Goal: Task Accomplishment & Management: Use online tool/utility

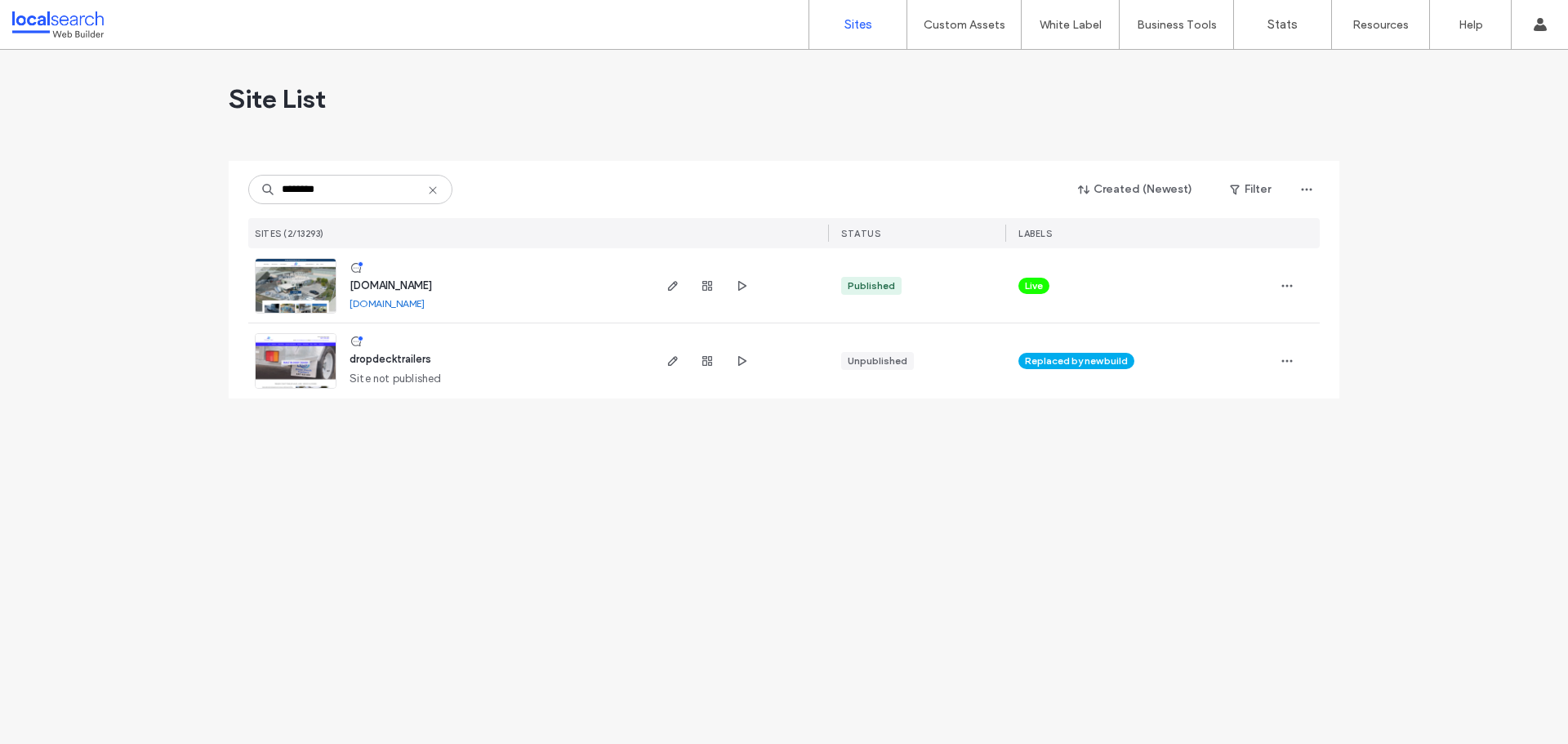
type input "********"
click at [320, 276] on img at bounding box center [296, 314] width 80 height 111
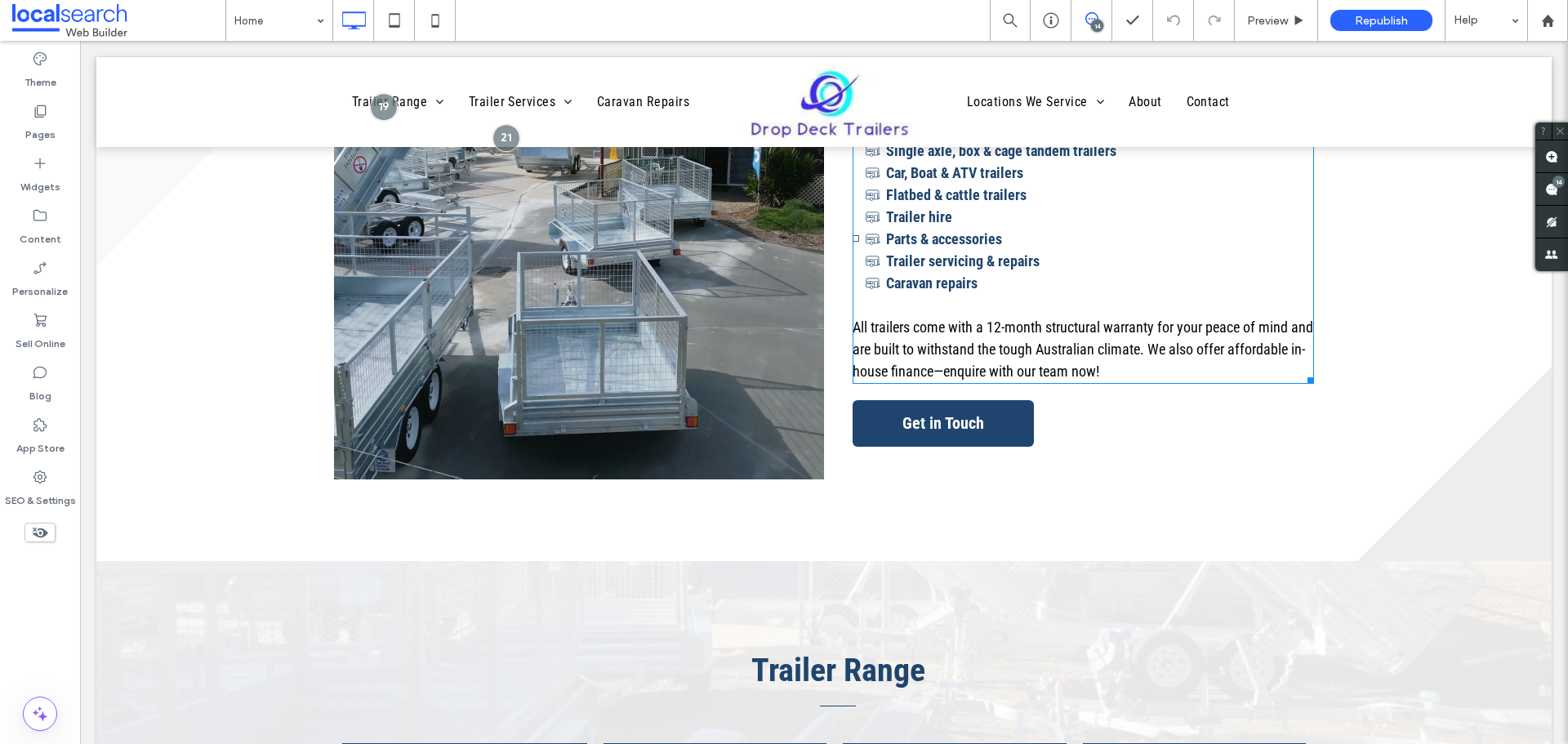
scroll to position [1388, 0]
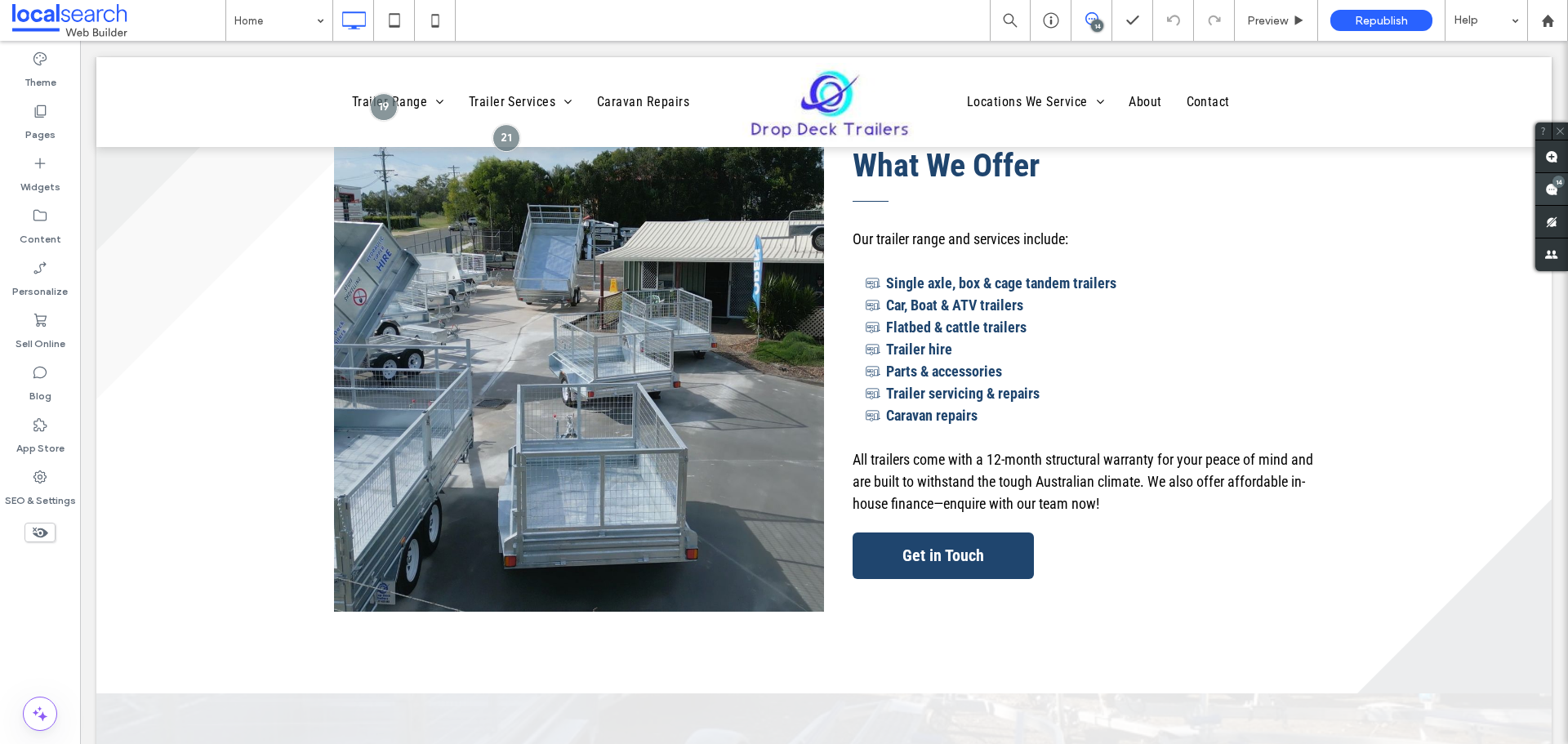
click at [1564, 178] on span at bounding box center [1551, 189] width 33 height 32
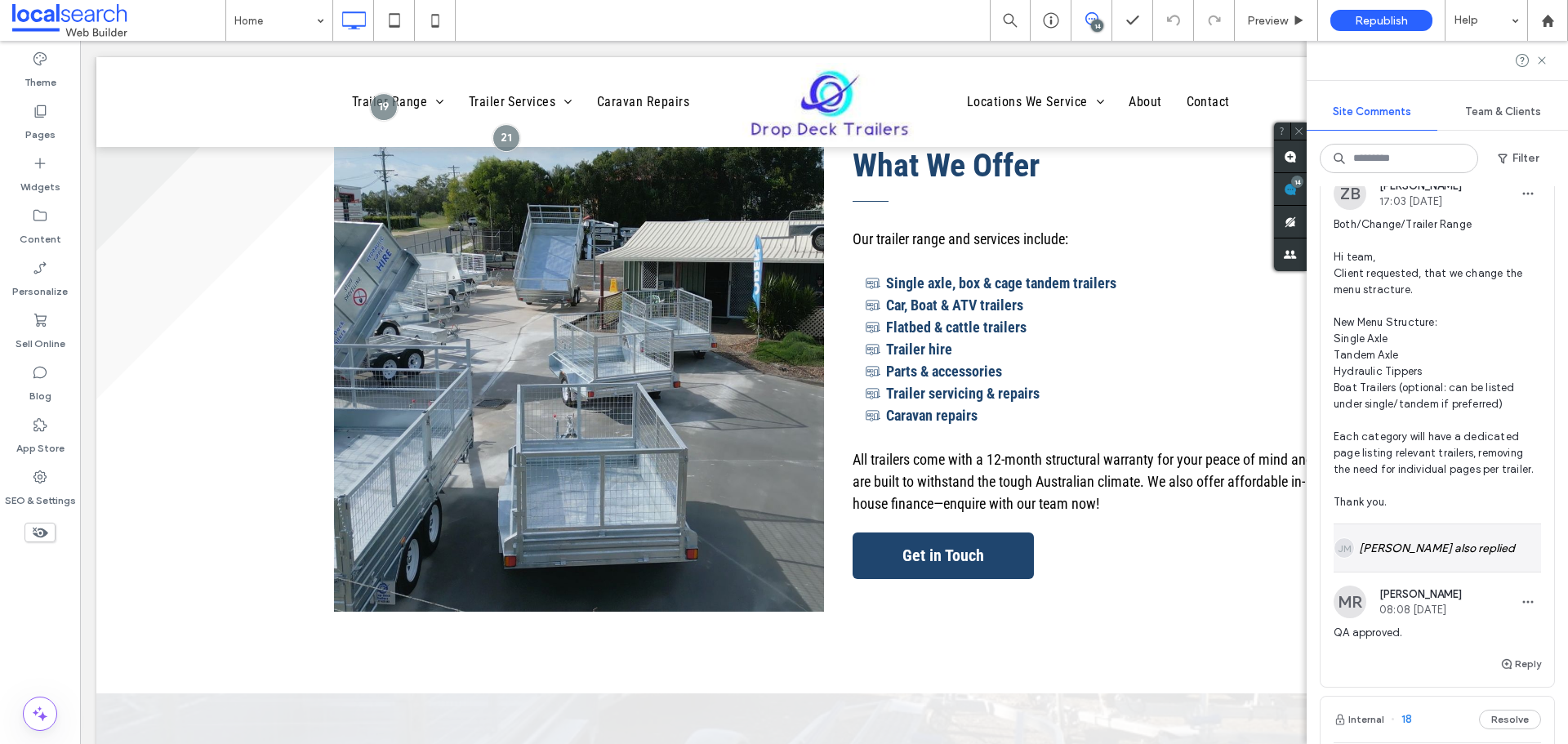
scroll to position [5084, 0]
click at [1406, 575] on div "[PERSON_NAME] also replied" at bounding box center [1437, 552] width 207 height 48
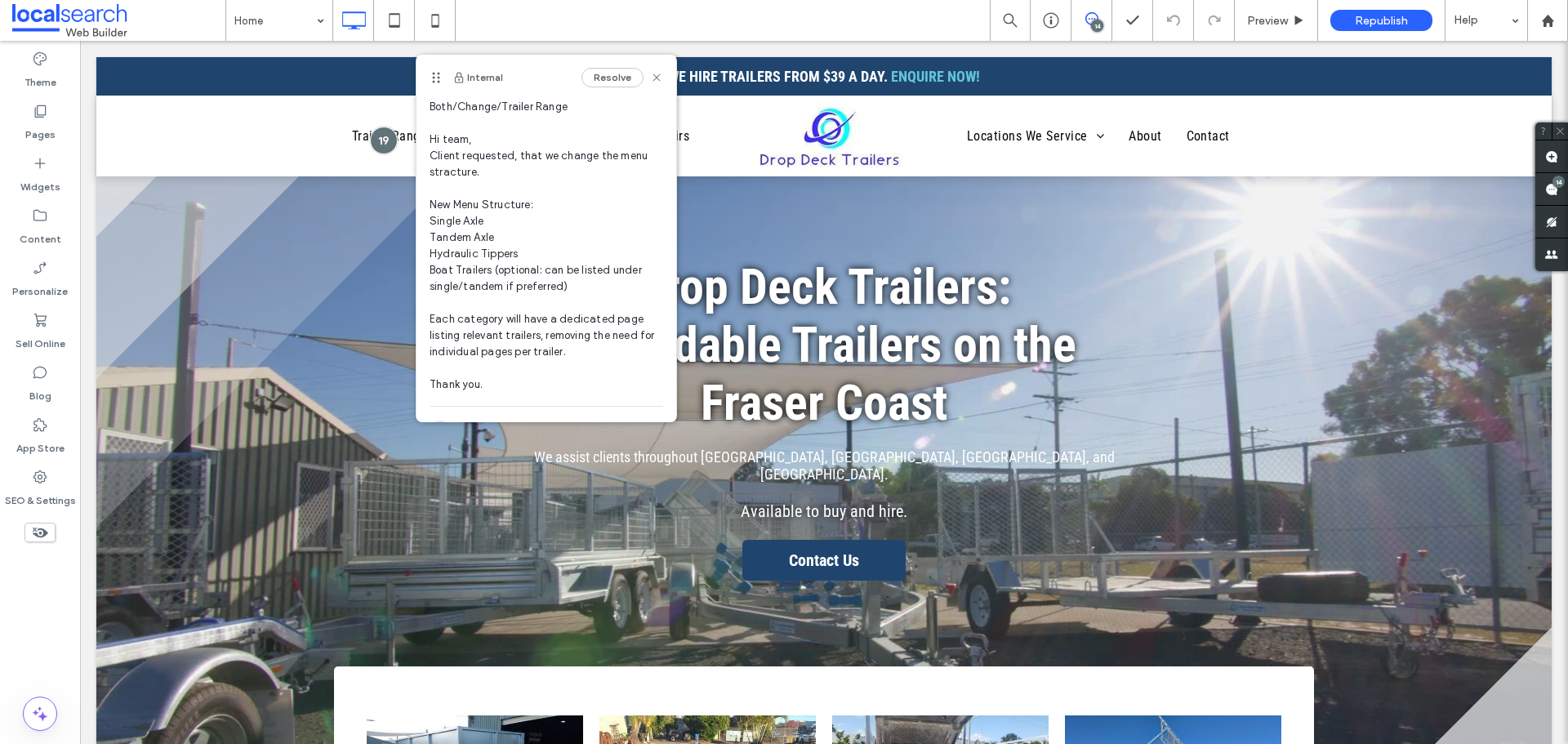
scroll to position [205, 0]
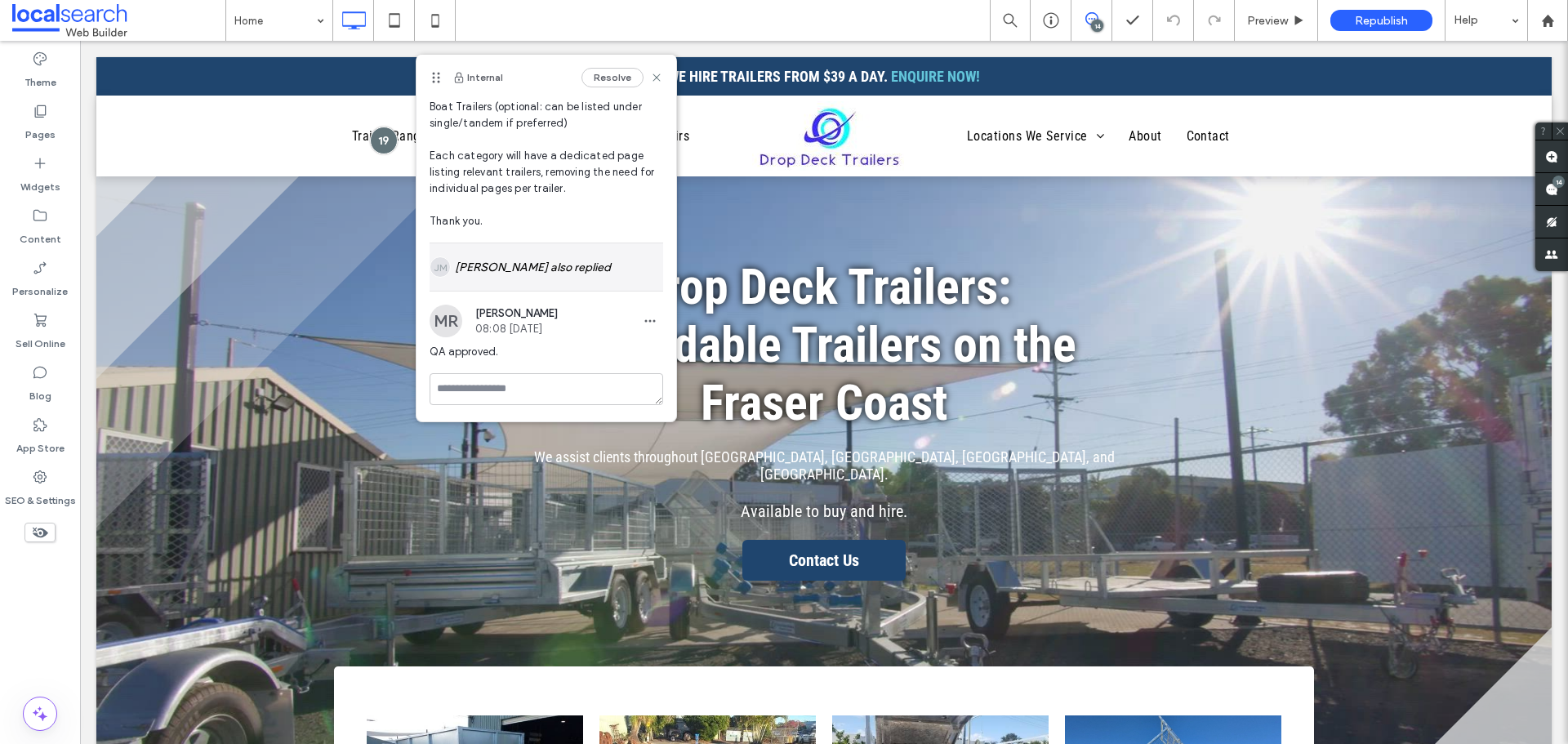
click at [541, 260] on div "[PERSON_NAME] also replied" at bounding box center [547, 267] width 234 height 48
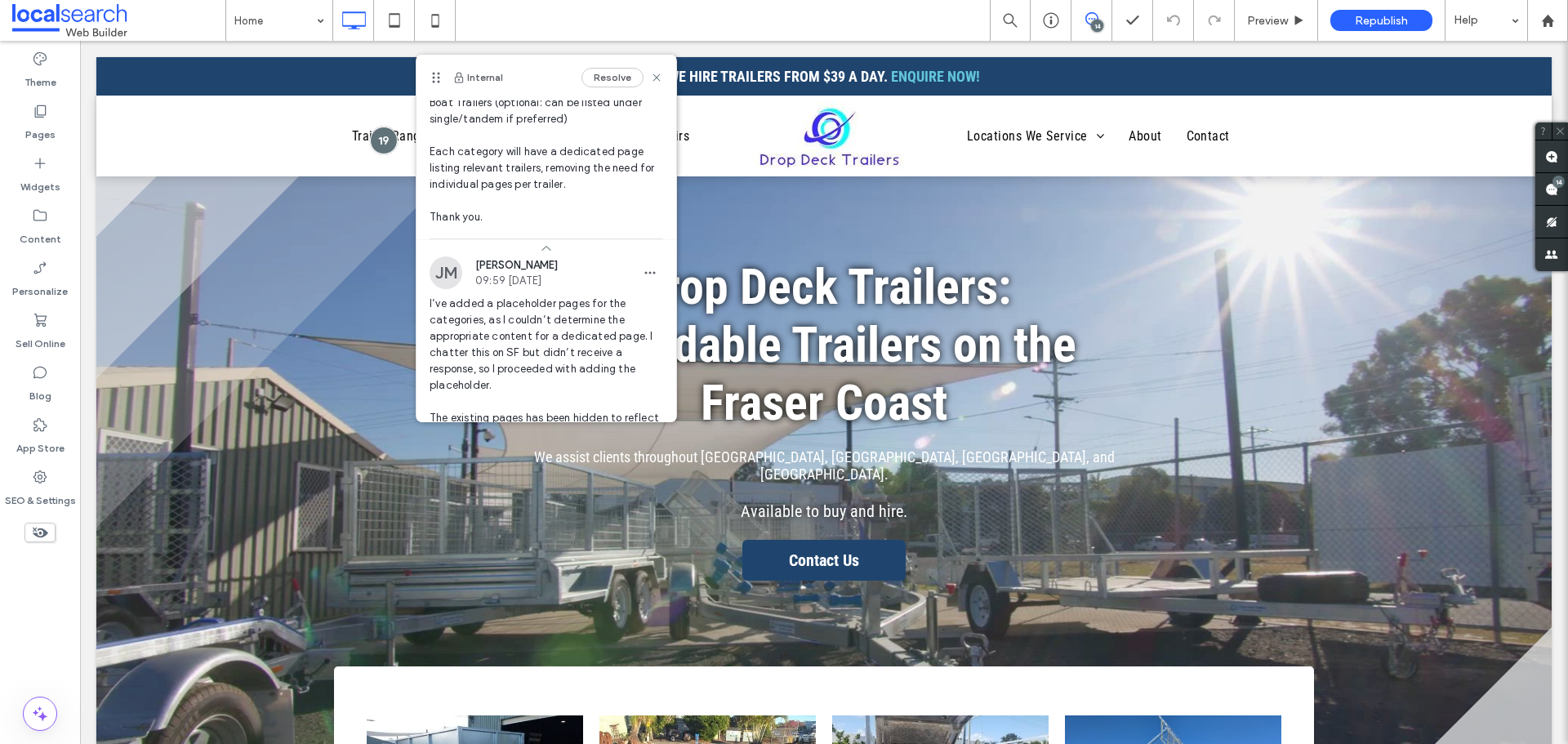
scroll to position [178, 0]
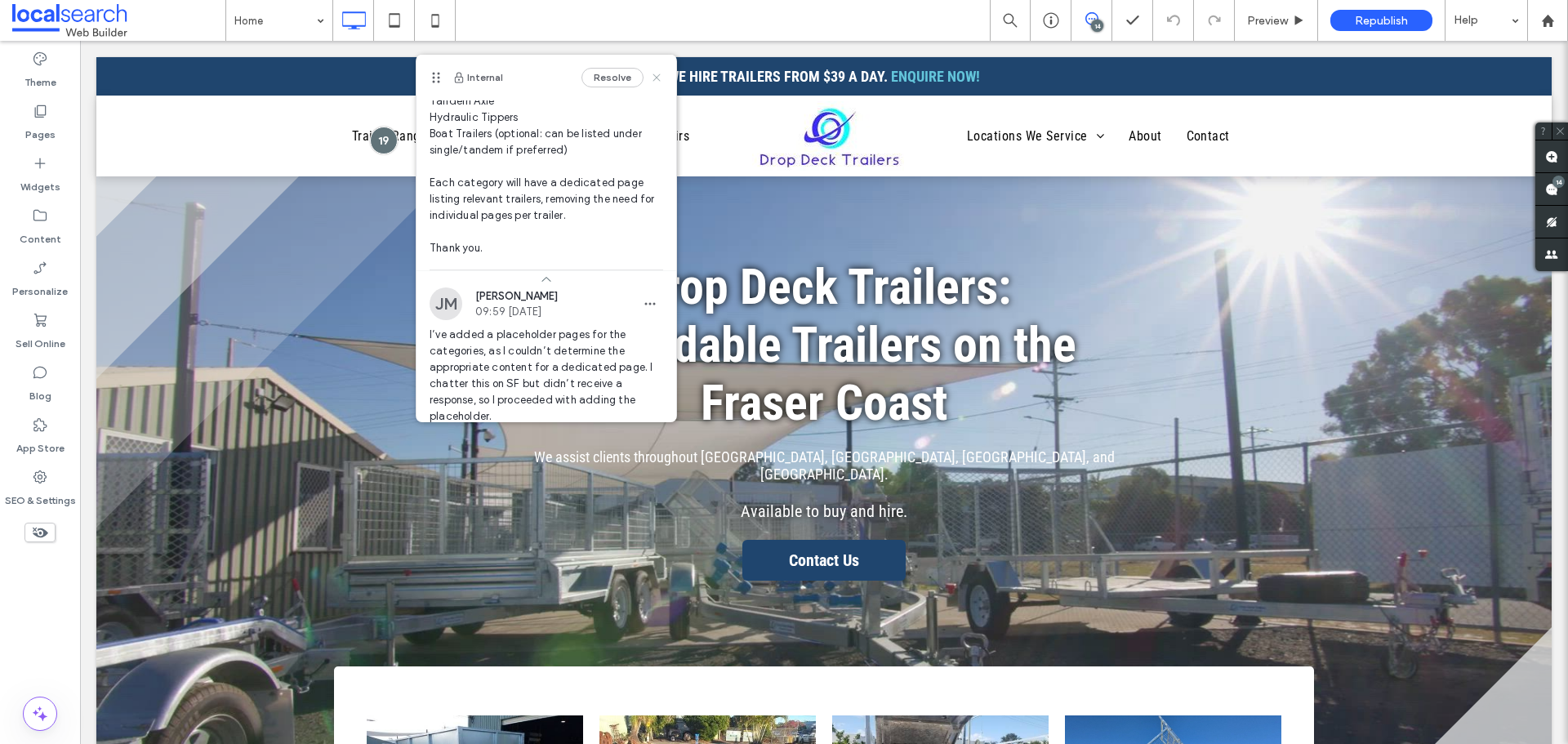
click at [652, 79] on use at bounding box center [656, 77] width 7 height 7
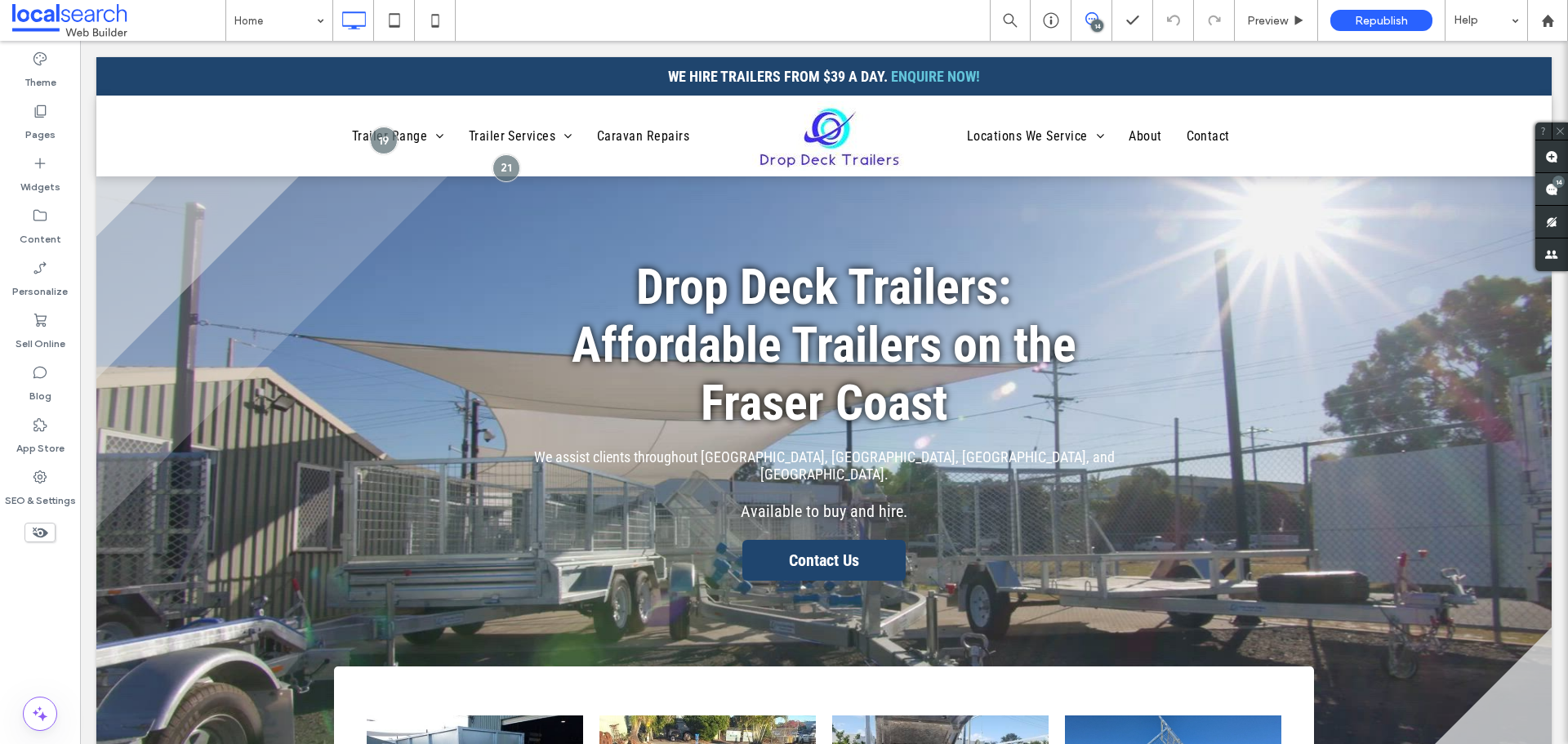
click at [1556, 184] on div "14" at bounding box center [1559, 182] width 12 height 12
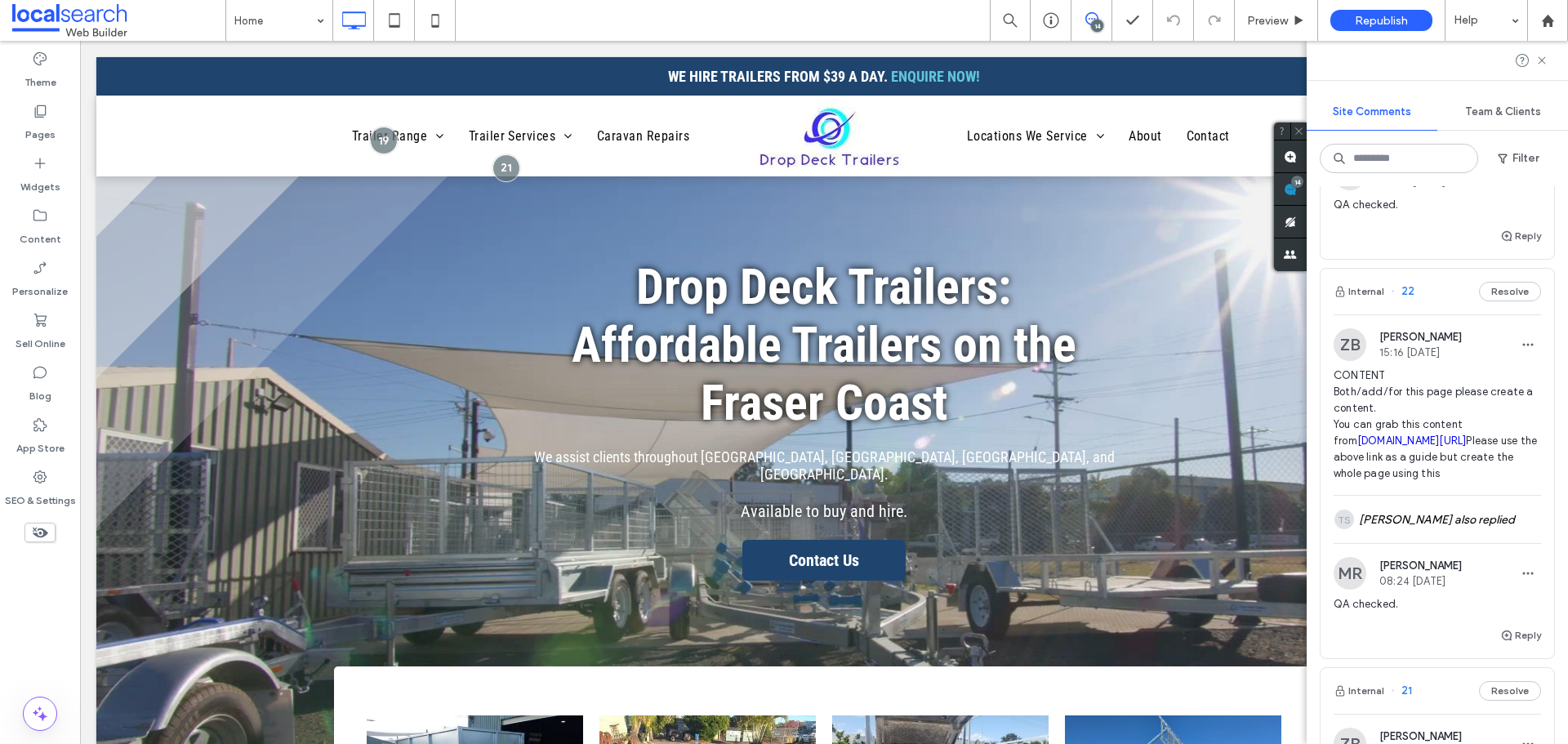
scroll to position [3674, 0]
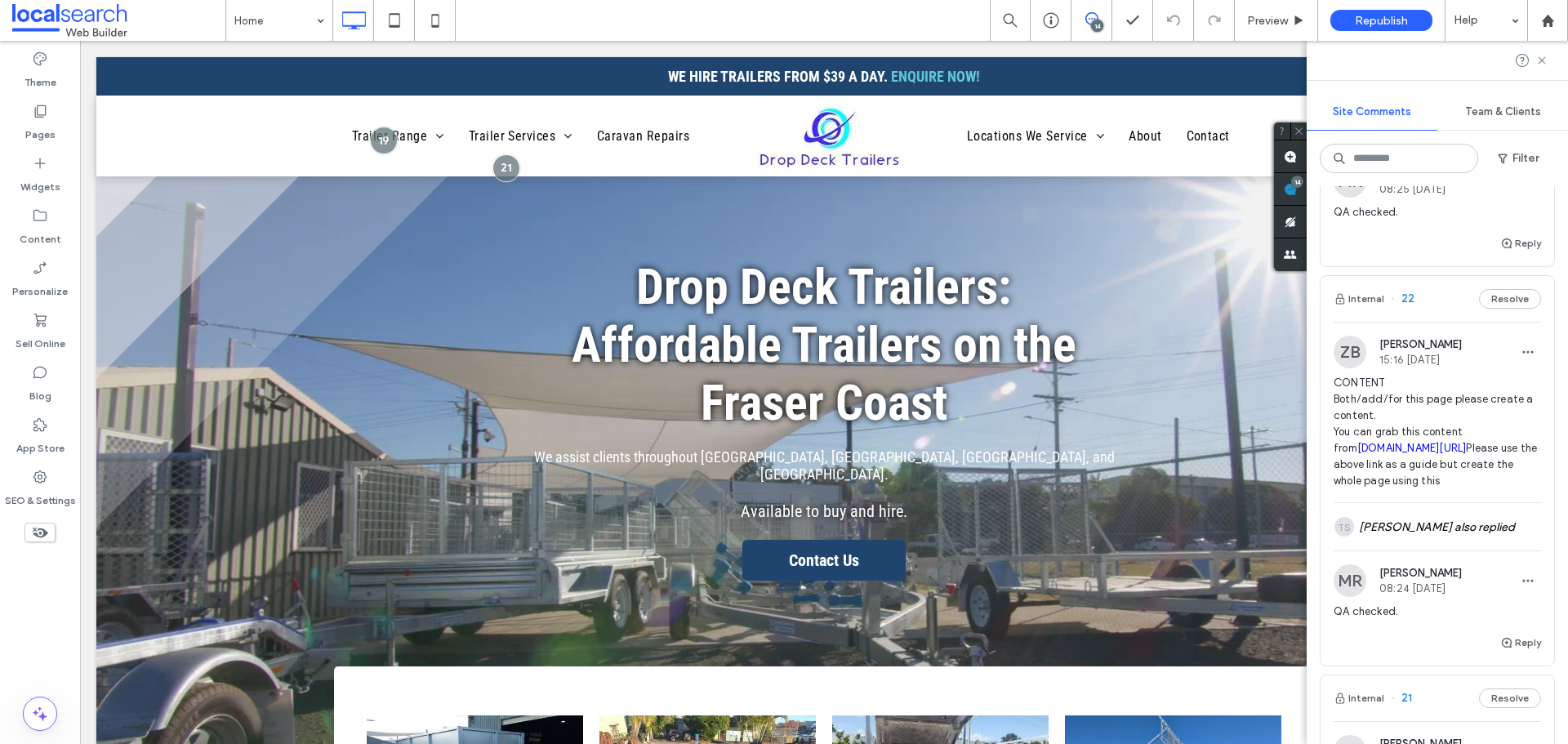
click at [1409, 304] on span "22" at bounding box center [1402, 298] width 24 height 17
click at [1368, 307] on div at bounding box center [784, 372] width 1568 height 744
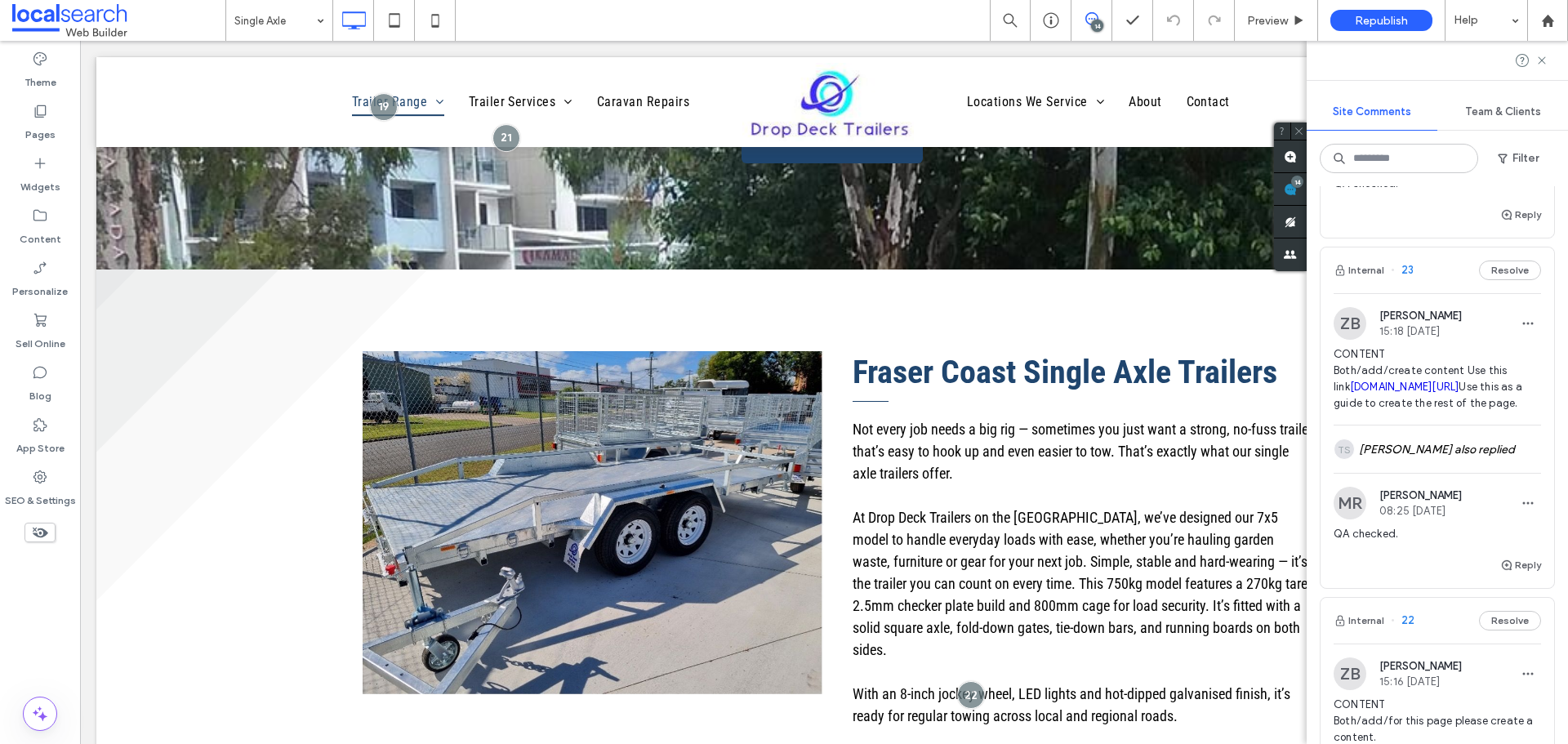
scroll to position [3348, 0]
click at [1396, 267] on span "23" at bounding box center [1402, 274] width 23 height 17
click at [1362, 253] on div at bounding box center [784, 372] width 1568 height 744
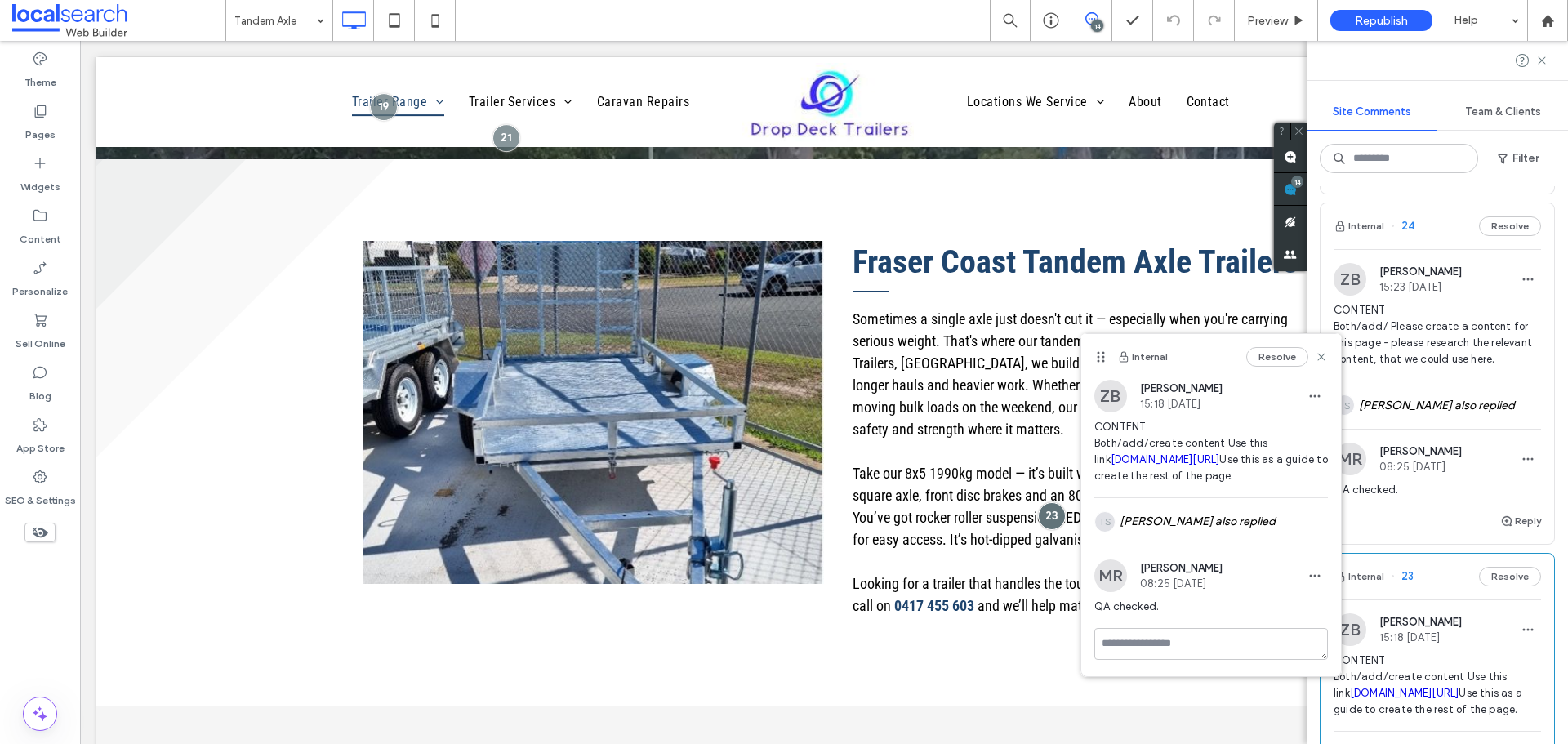
scroll to position [3021, 0]
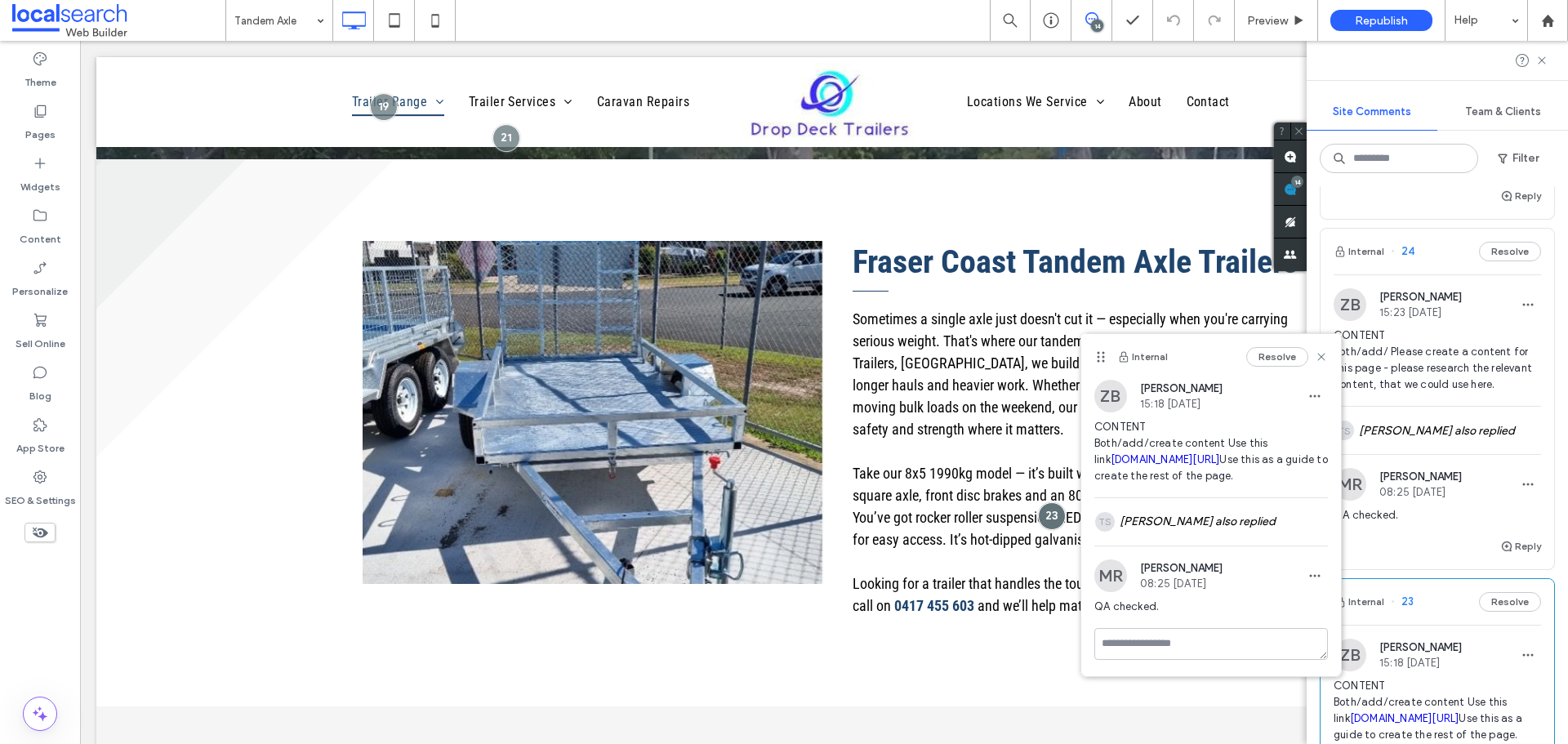
click at [1404, 244] on span "24" at bounding box center [1402, 252] width 24 height 17
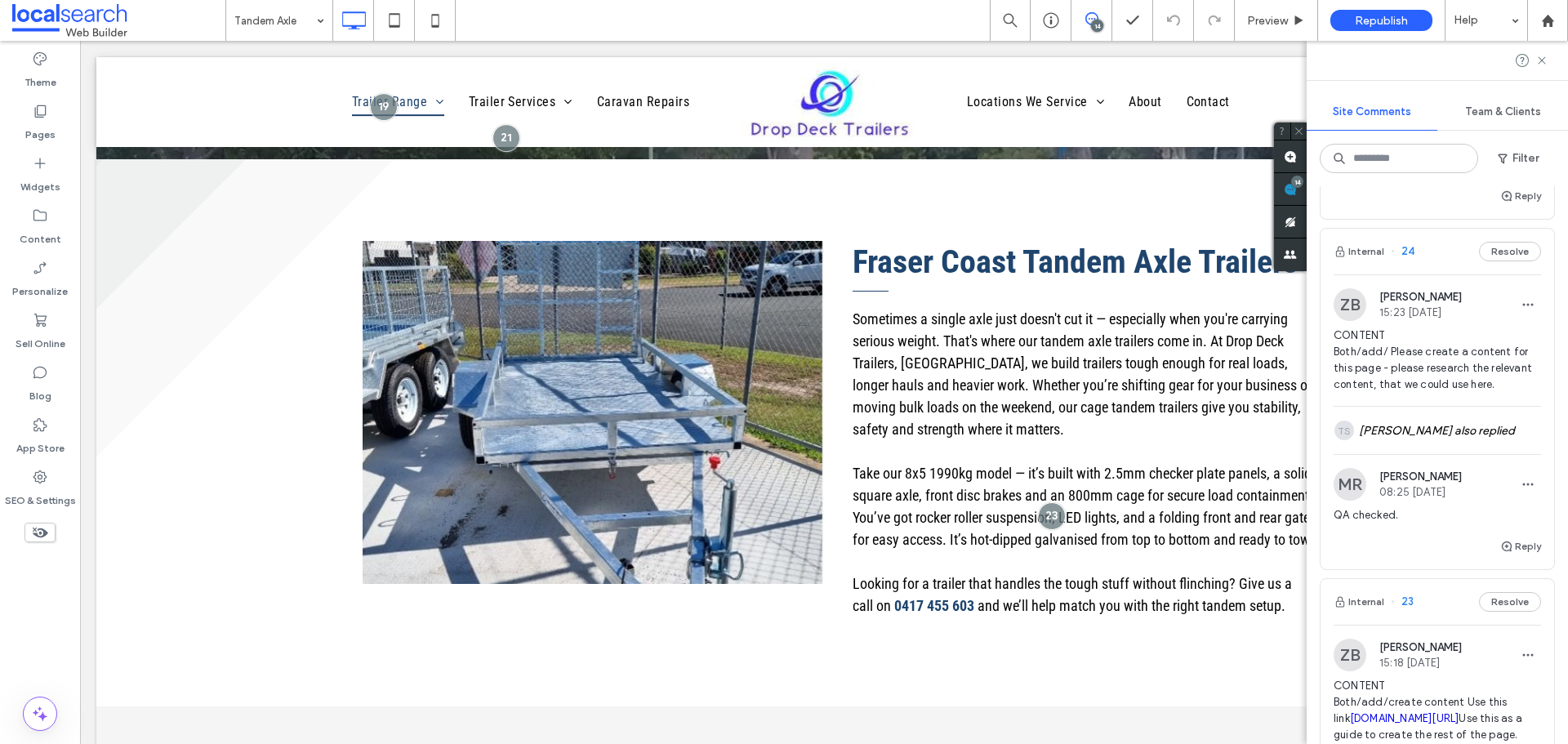
click at [1375, 222] on div at bounding box center [784, 372] width 1568 height 744
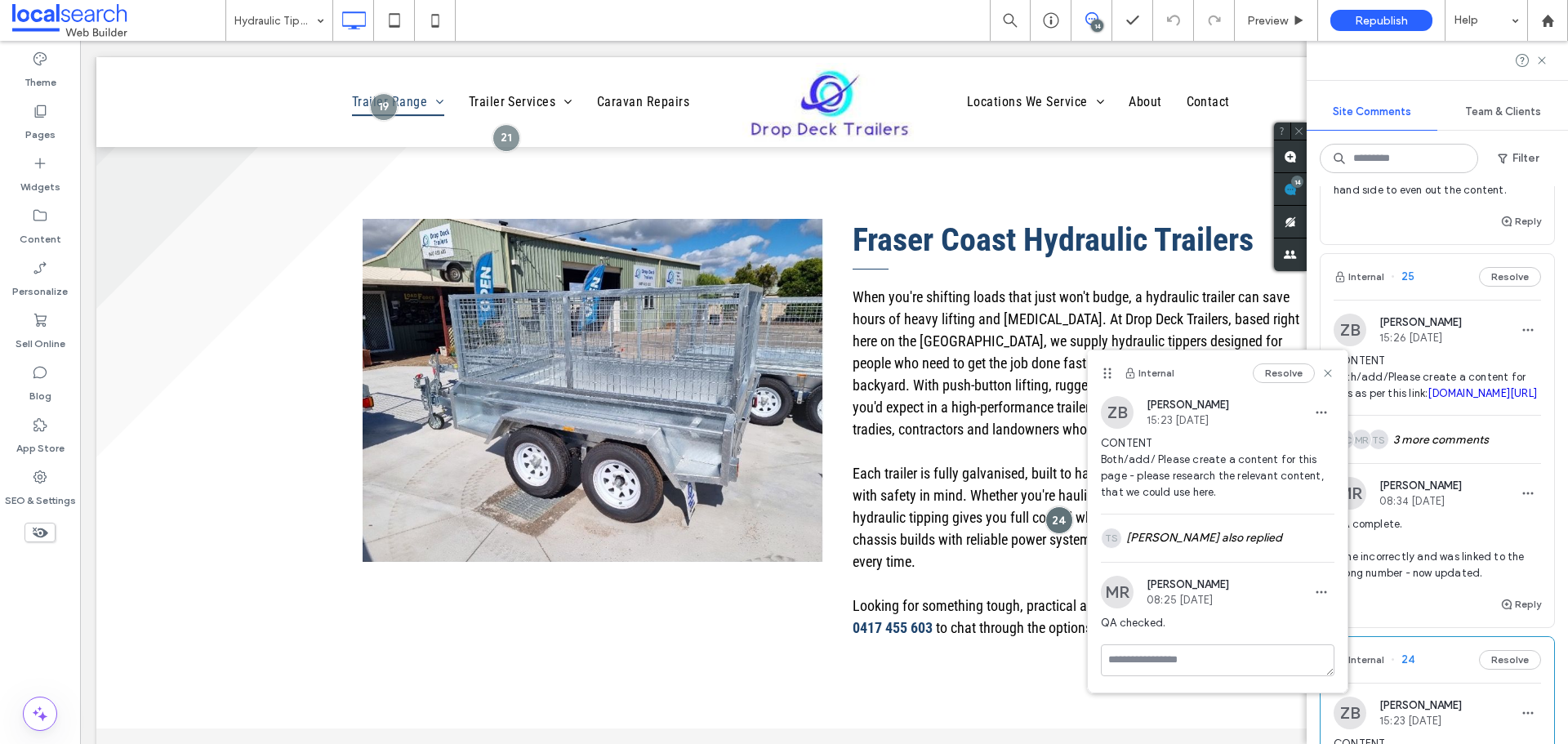
scroll to position [2531, 0]
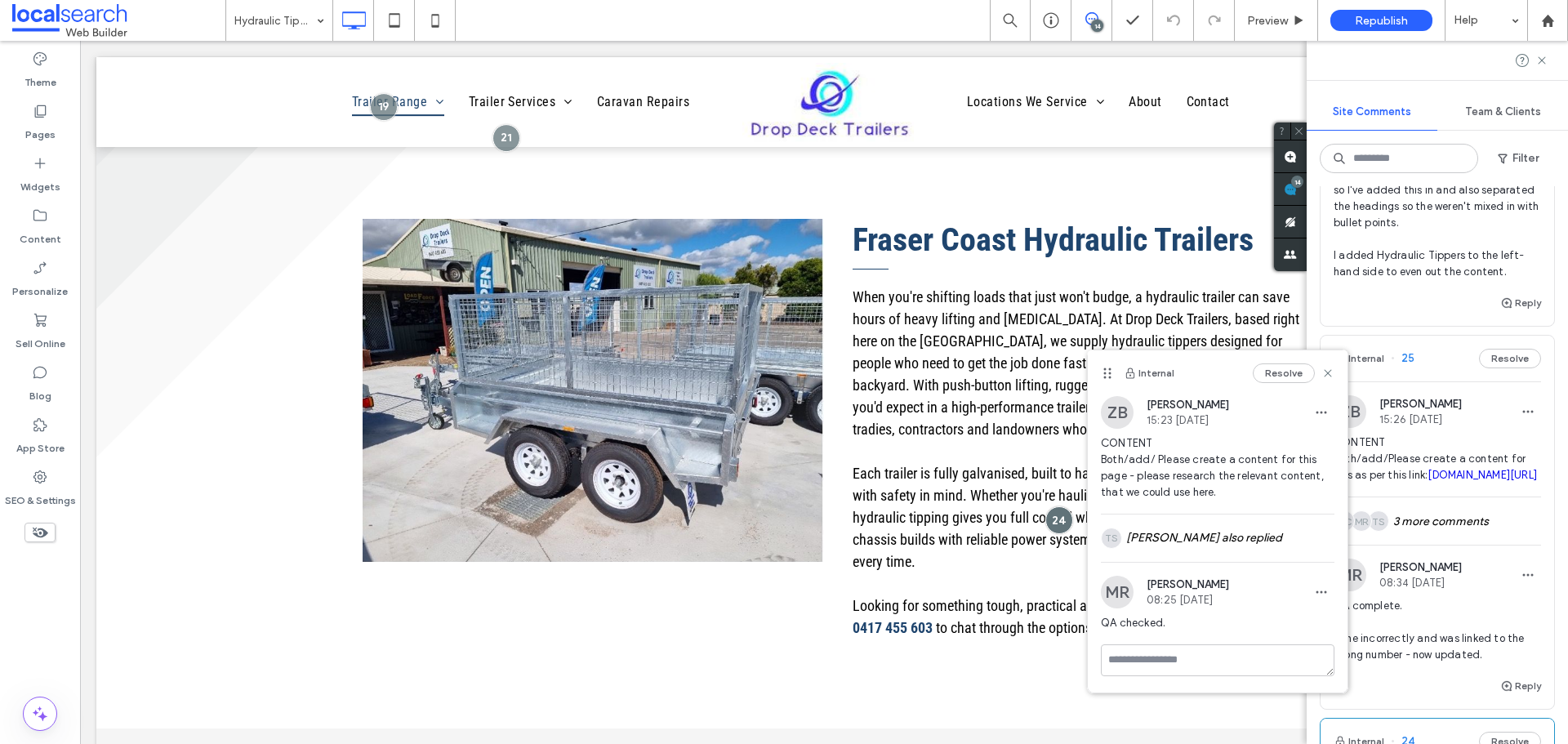
click at [1410, 350] on span "25" at bounding box center [1402, 358] width 24 height 17
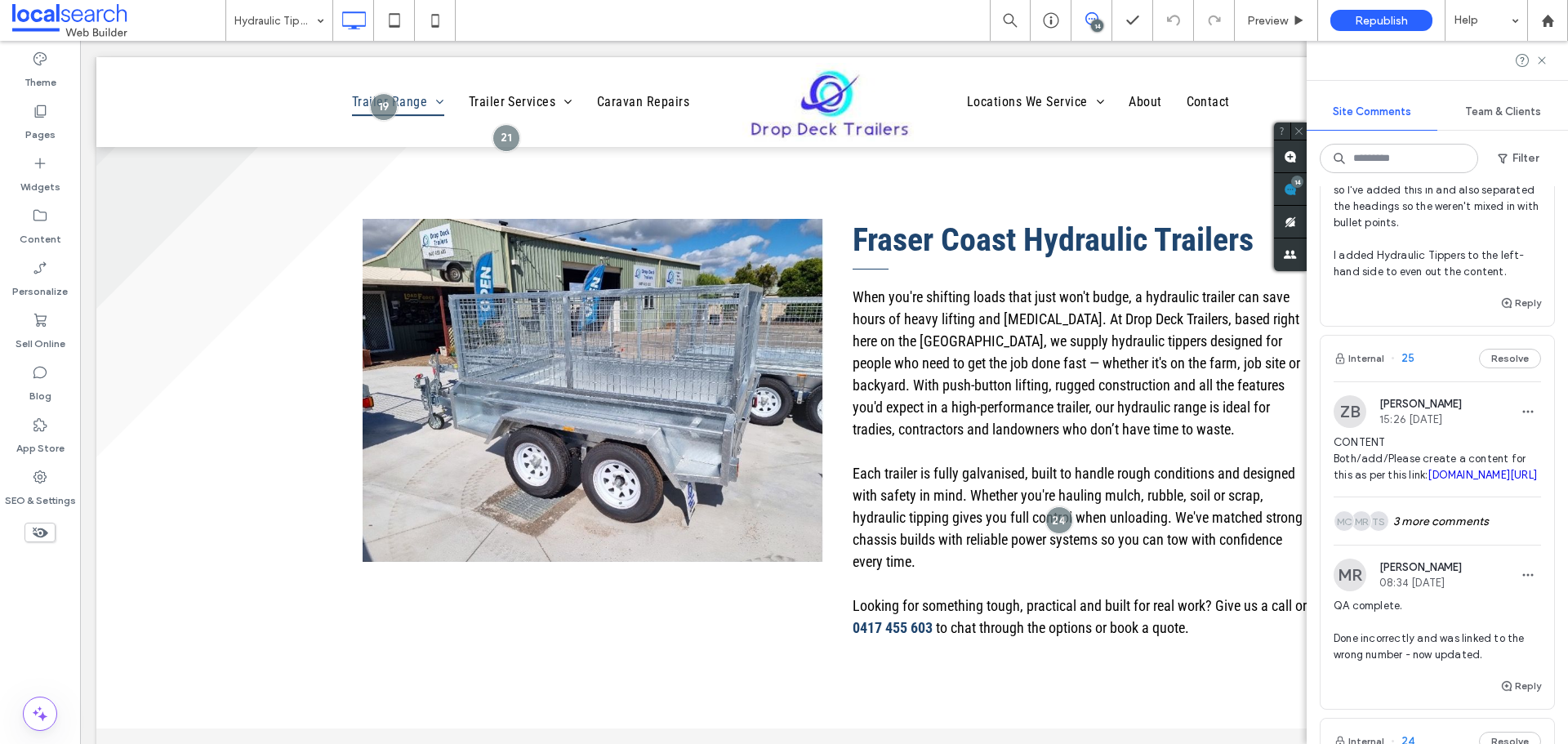
click at [1410, 300] on div at bounding box center [784, 372] width 1568 height 744
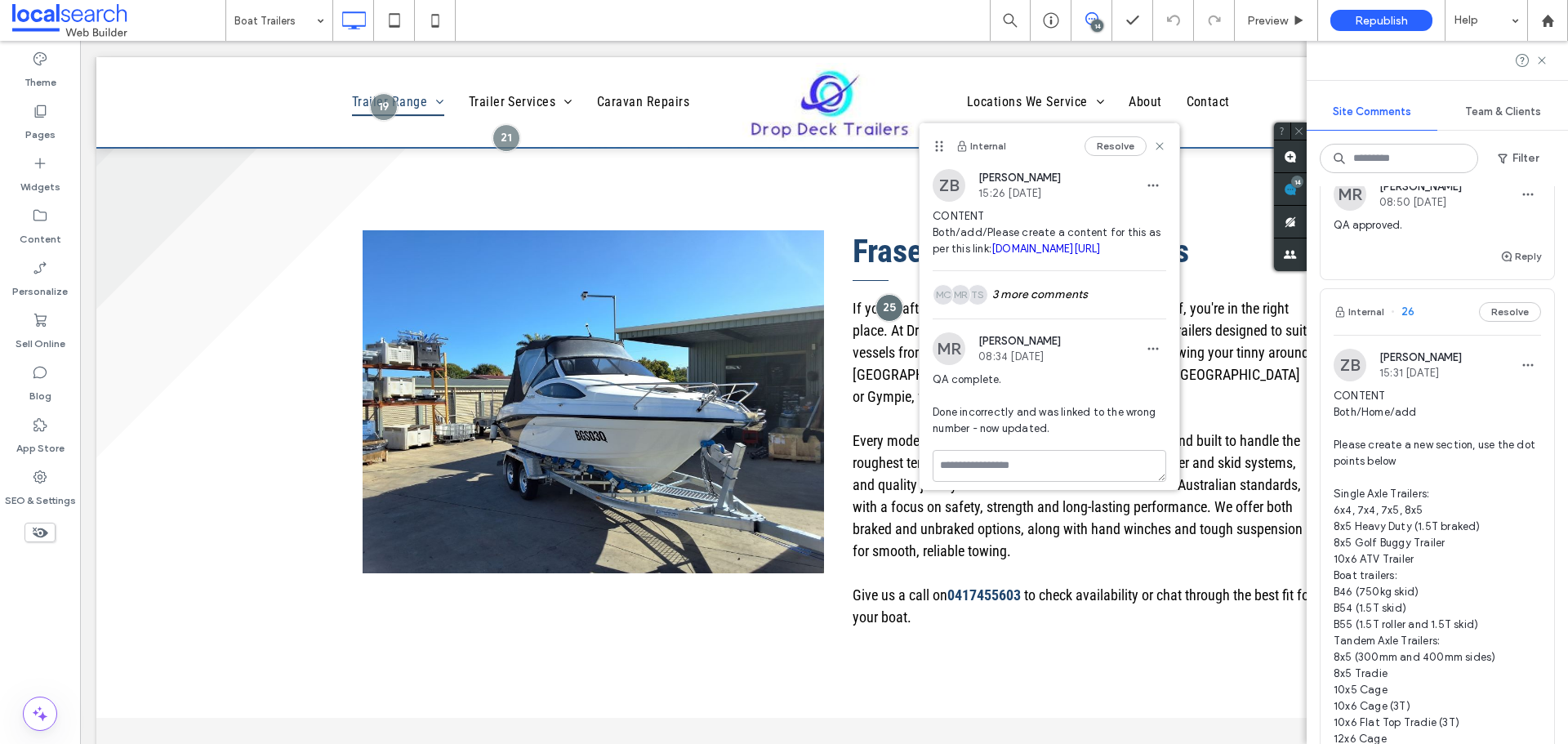
scroll to position [1552, 0]
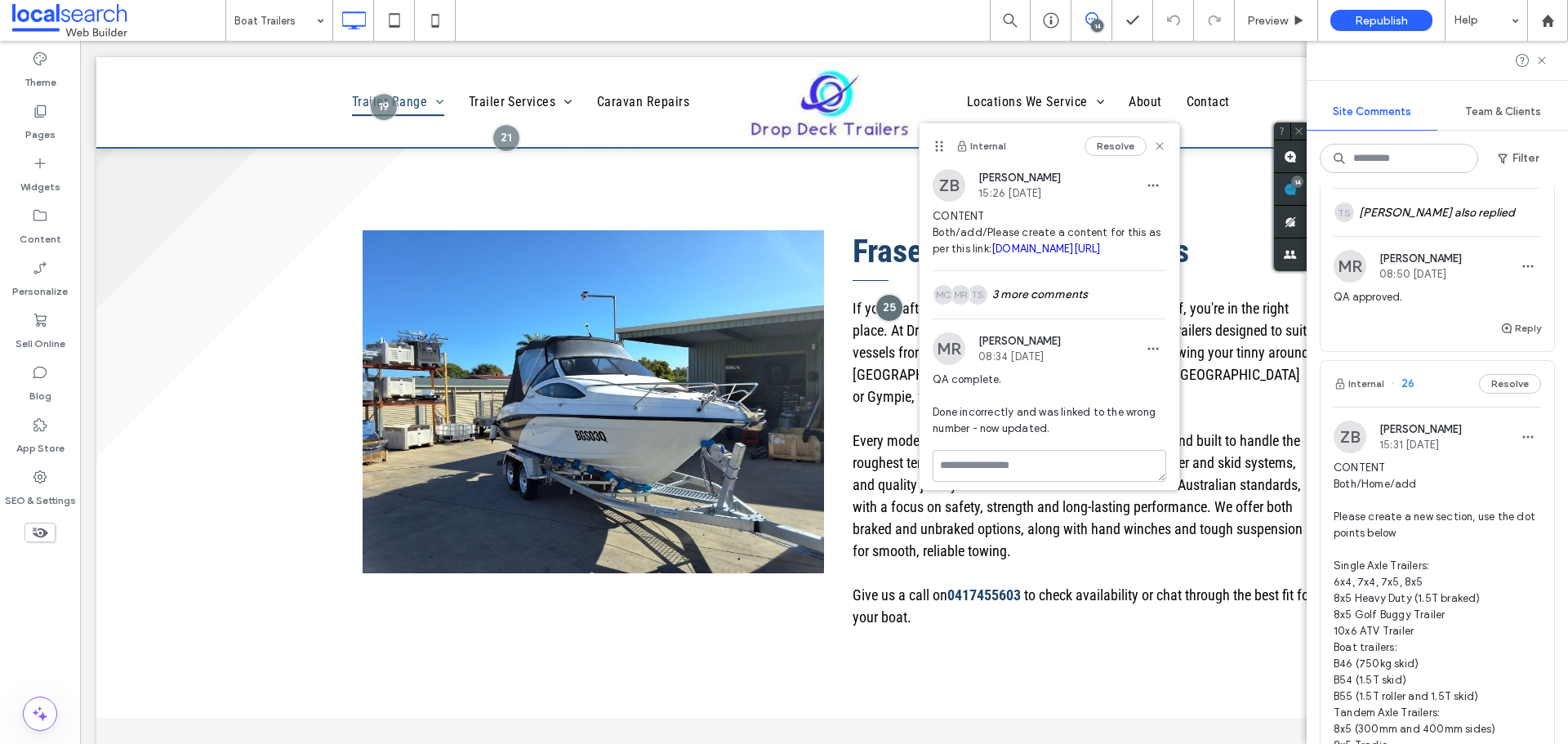
click at [1406, 376] on span "26" at bounding box center [1402, 384] width 24 height 17
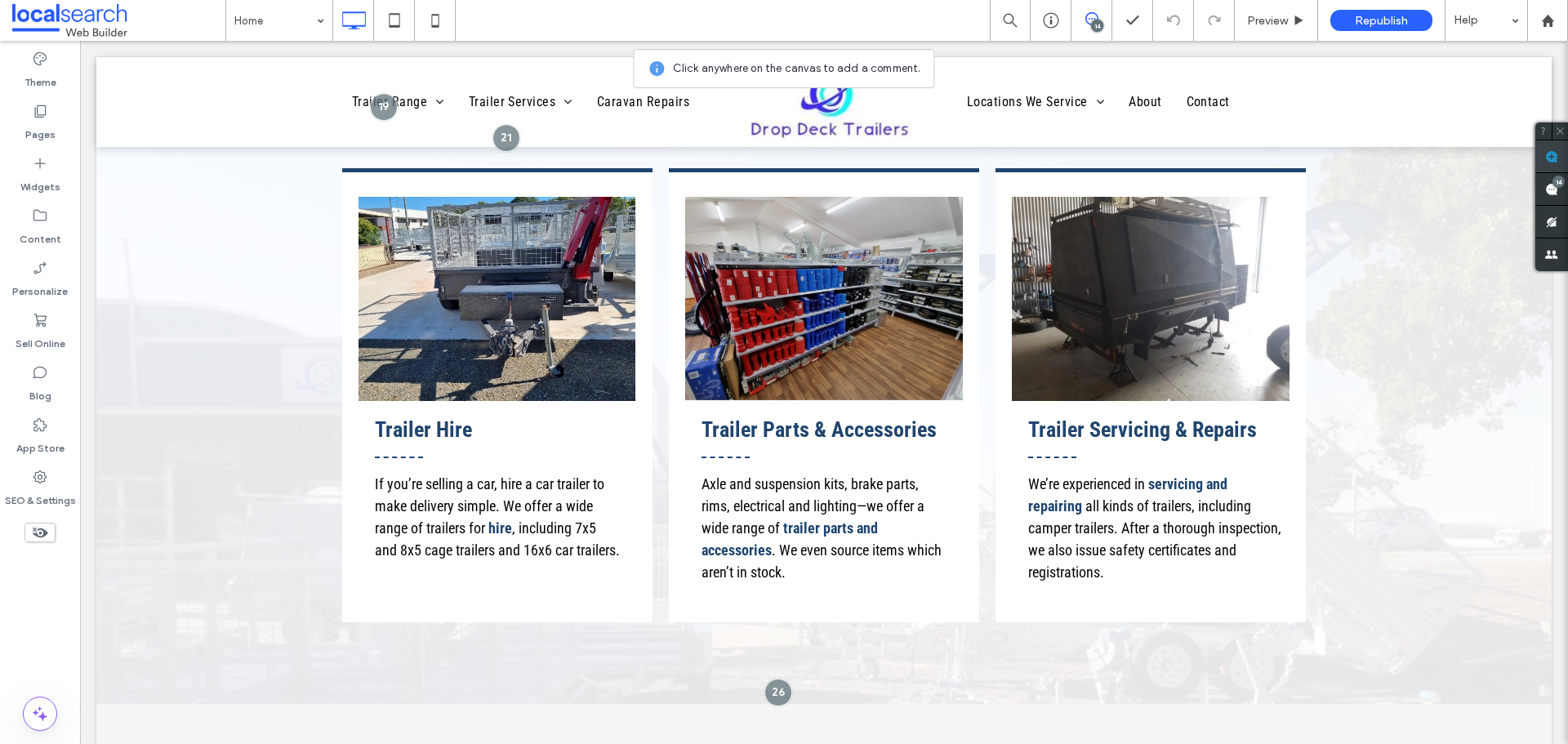
click at [1554, 158] on use at bounding box center [1551, 156] width 13 height 13
click at [1554, 185] on div "14" at bounding box center [1559, 182] width 12 height 12
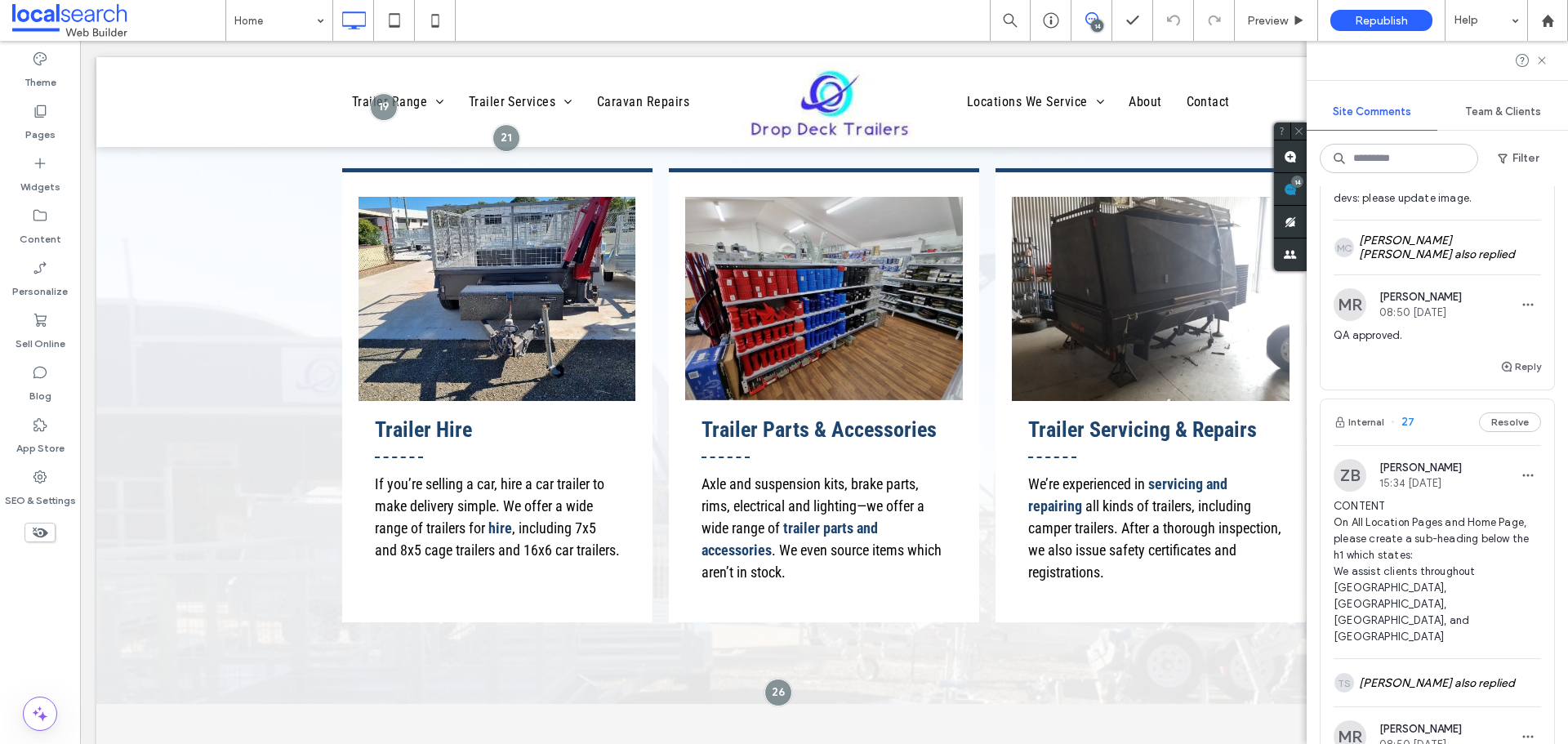
scroll to position [1062, 0]
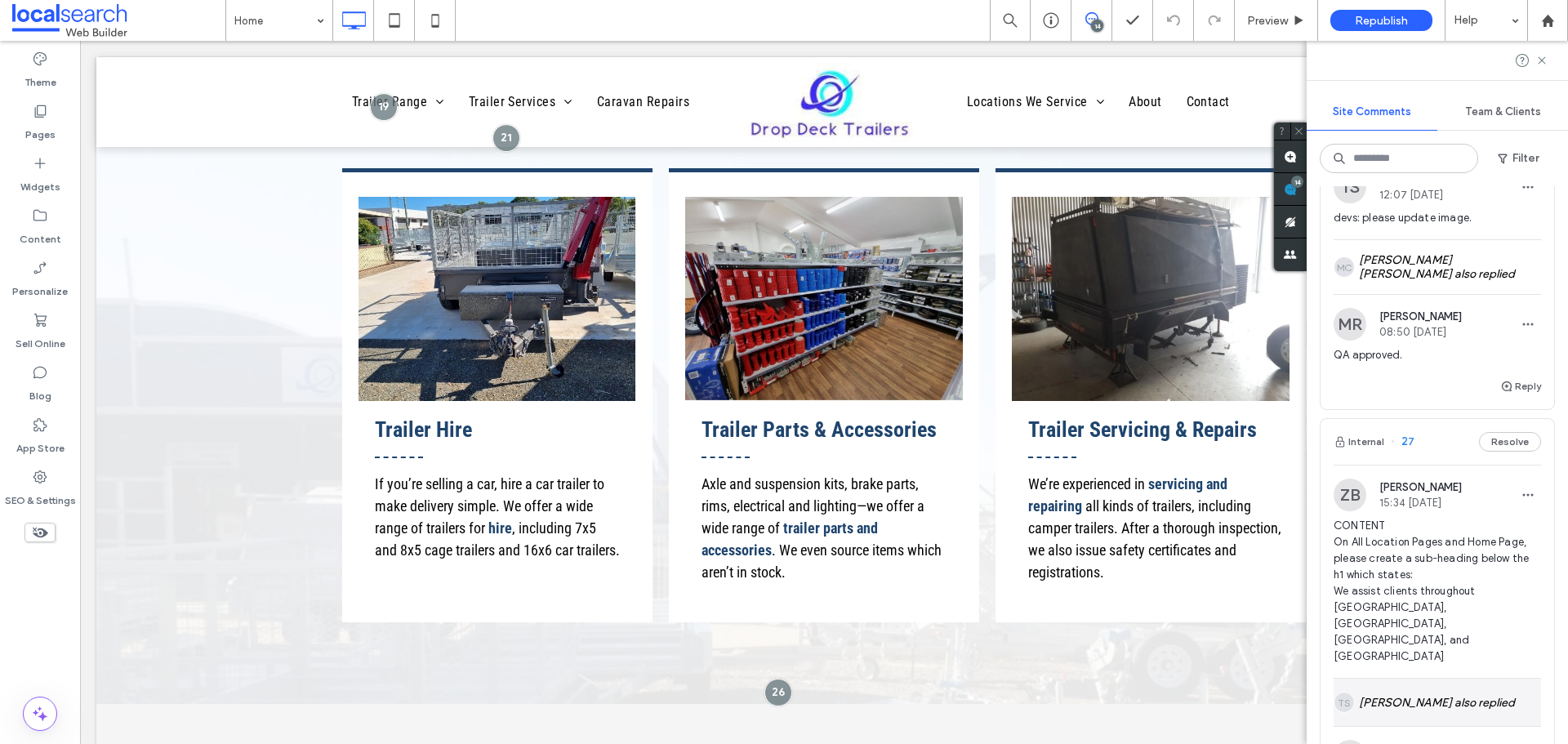
click at [1453, 679] on div "TS [PERSON_NAME] also replied" at bounding box center [1437, 703] width 207 height 48
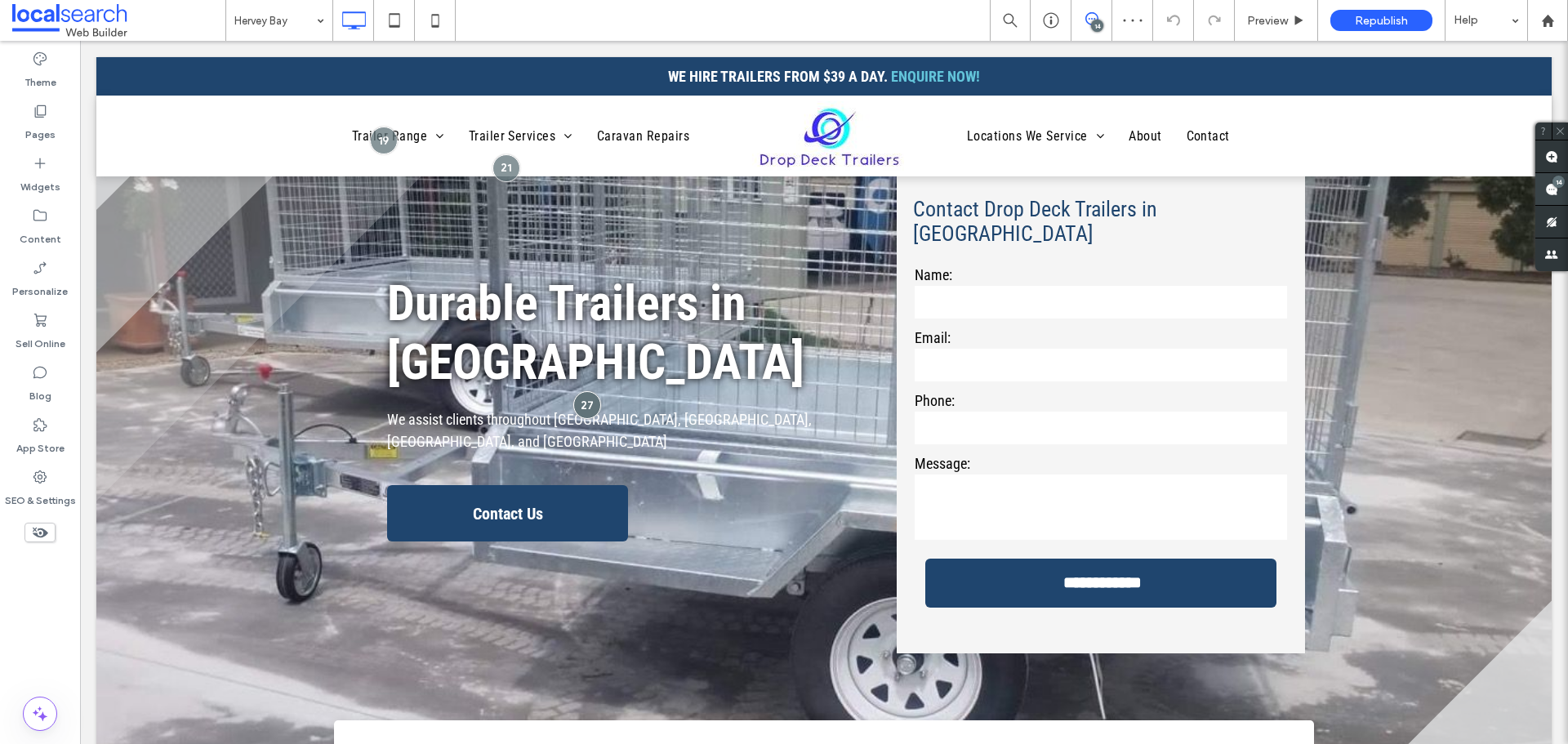
click at [1558, 181] on div "14" at bounding box center [1559, 182] width 12 height 12
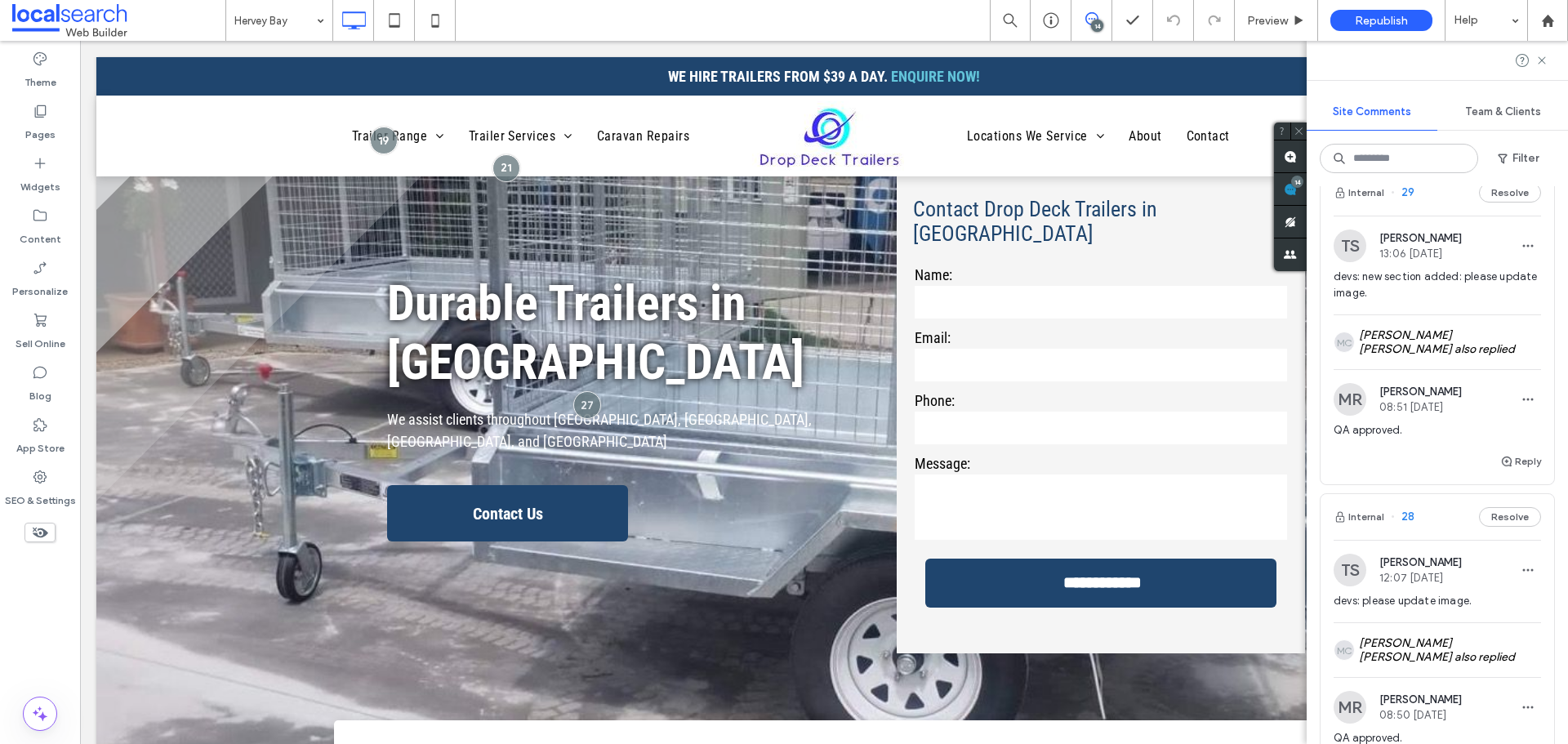
scroll to position [653, 0]
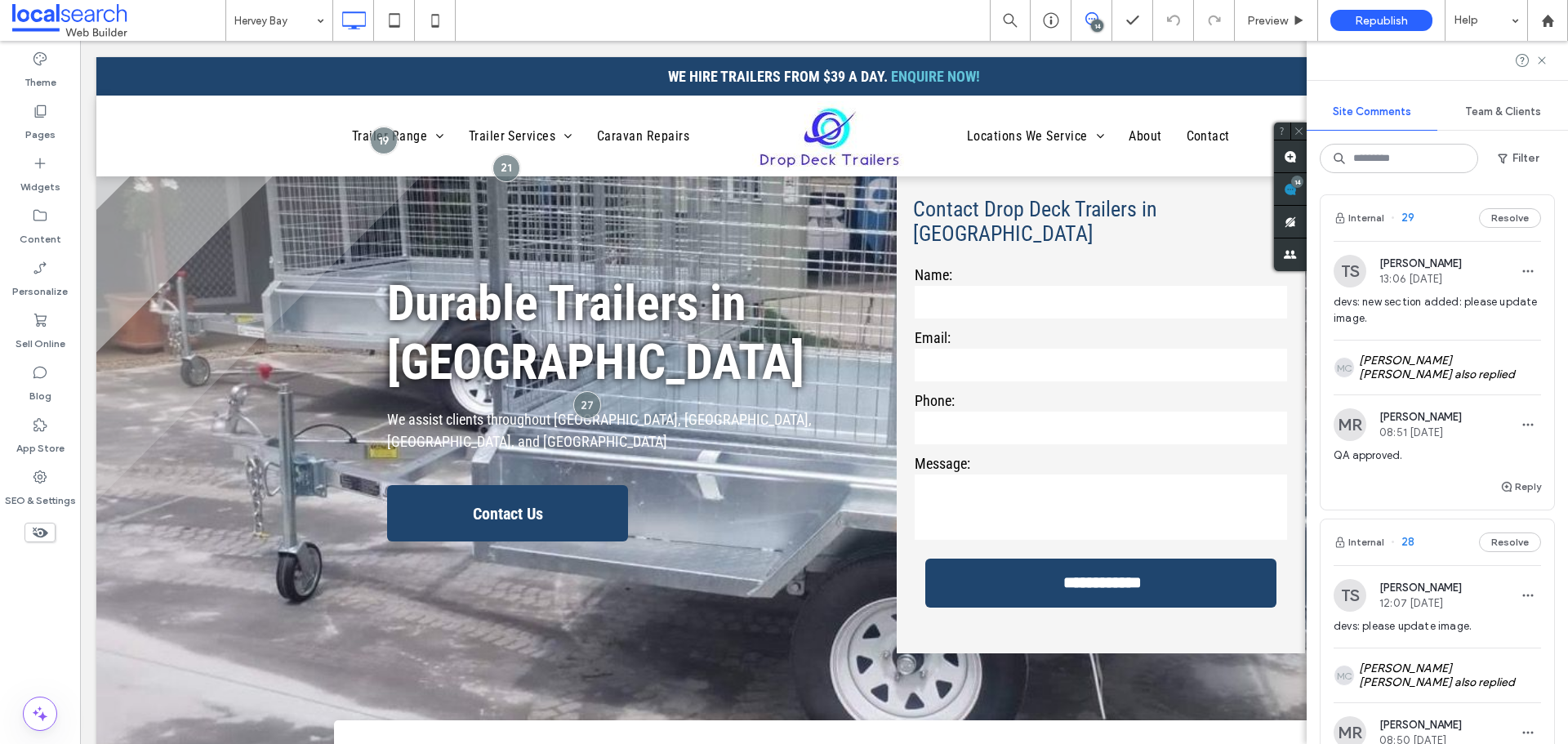
click at [1408, 534] on span "28" at bounding box center [1402, 542] width 24 height 17
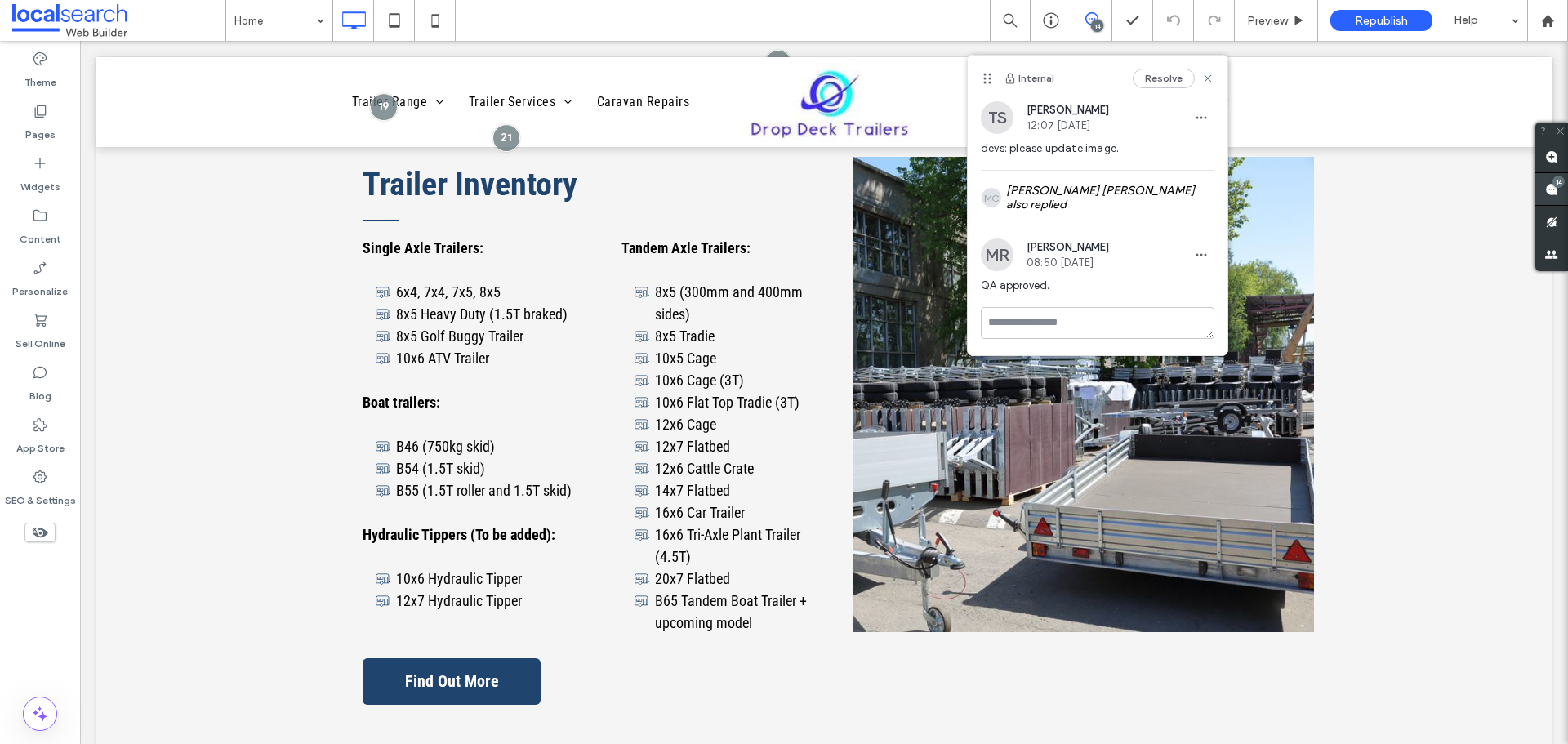
click at [1549, 184] on use at bounding box center [1551, 189] width 13 height 13
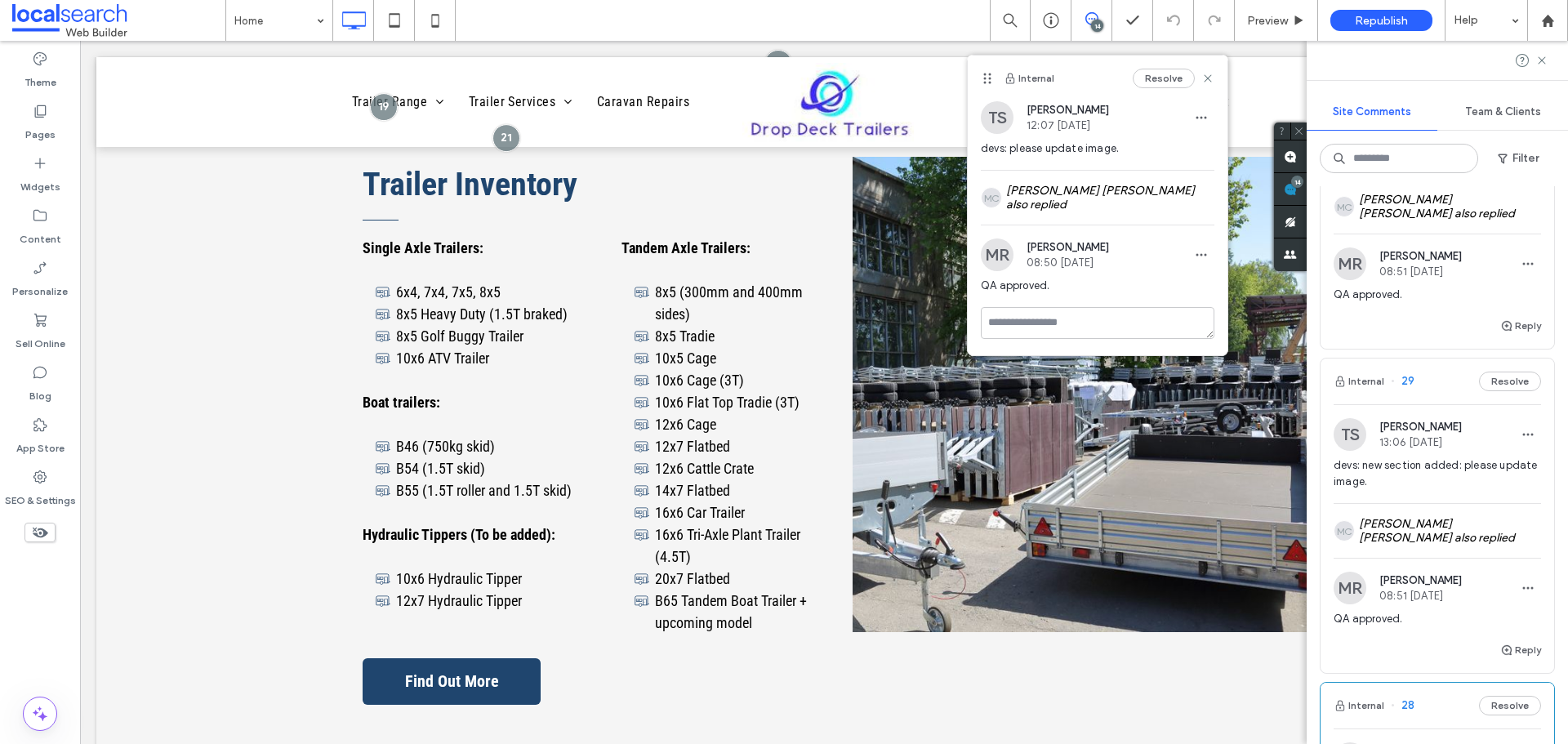
scroll to position [572, 0]
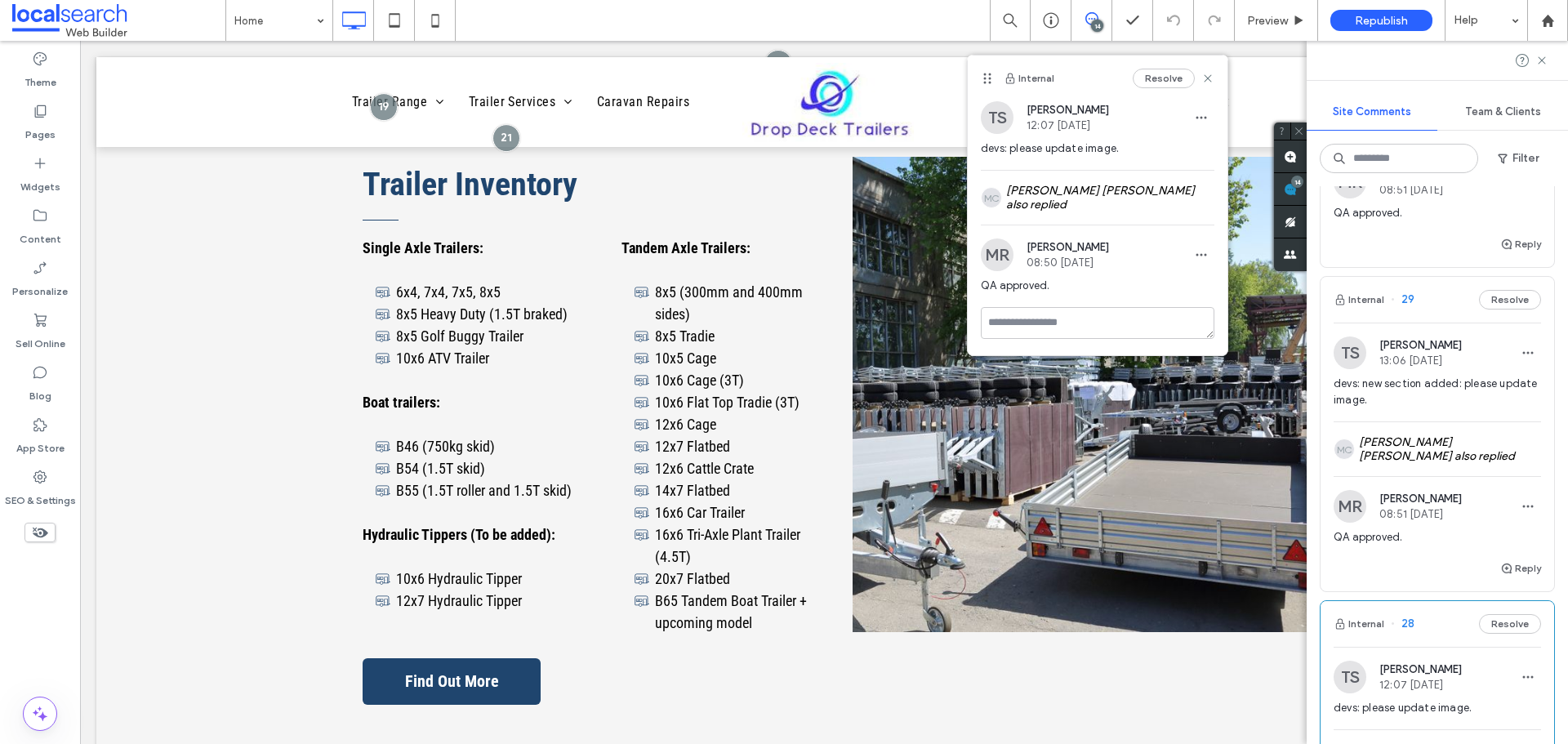
click at [1404, 291] on span "29" at bounding box center [1402, 299] width 24 height 17
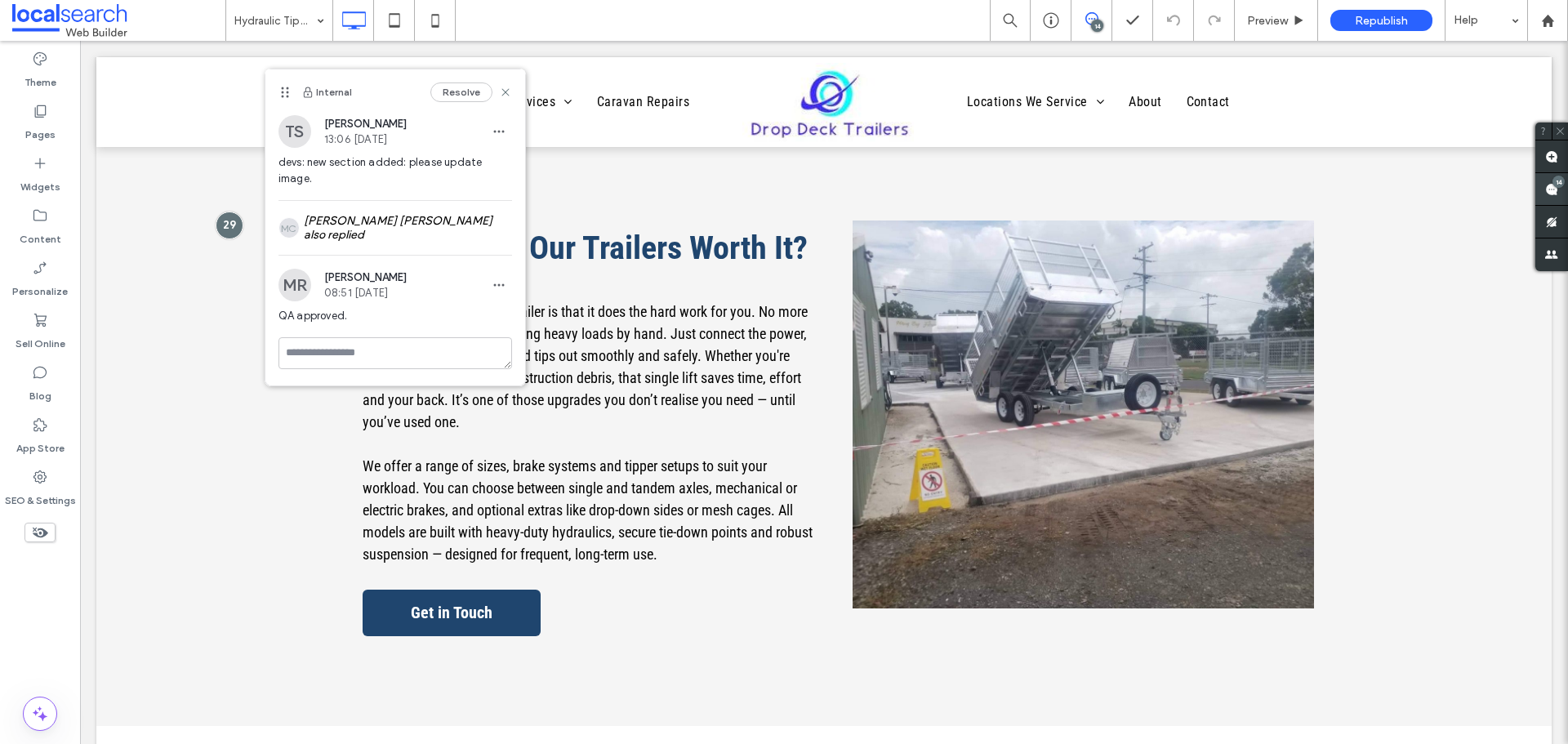
click at [1553, 184] on div "14" at bounding box center [1559, 182] width 12 height 12
